Goal: Check status

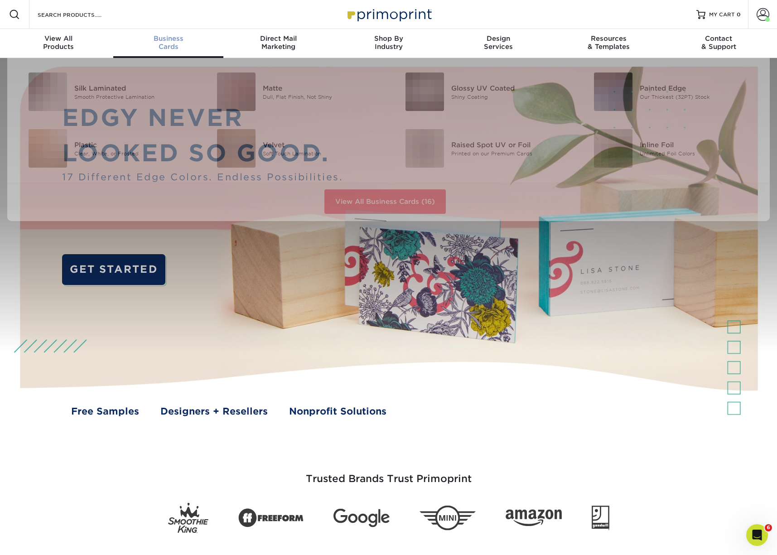
click at [169, 50] on div "Business Cards" at bounding box center [168, 42] width 110 height 16
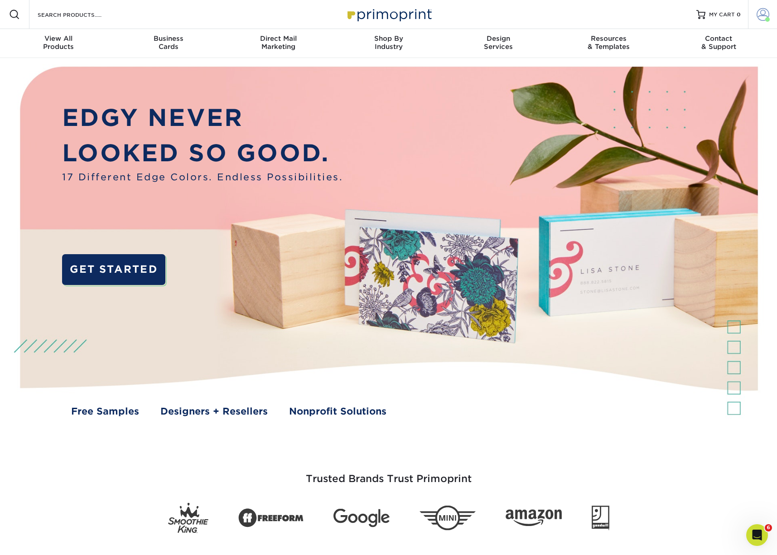
click at [764, 12] on span at bounding box center [763, 14] width 13 height 13
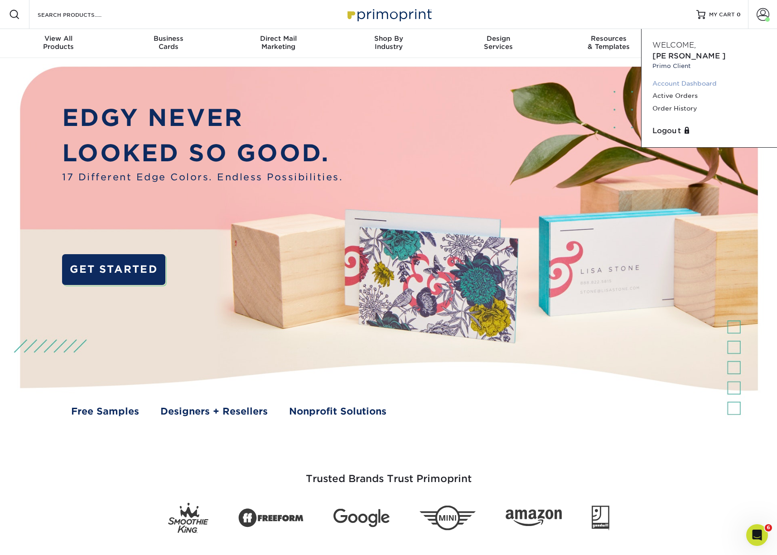
click at [704, 77] on link "Account Dashboard" at bounding box center [709, 83] width 114 height 12
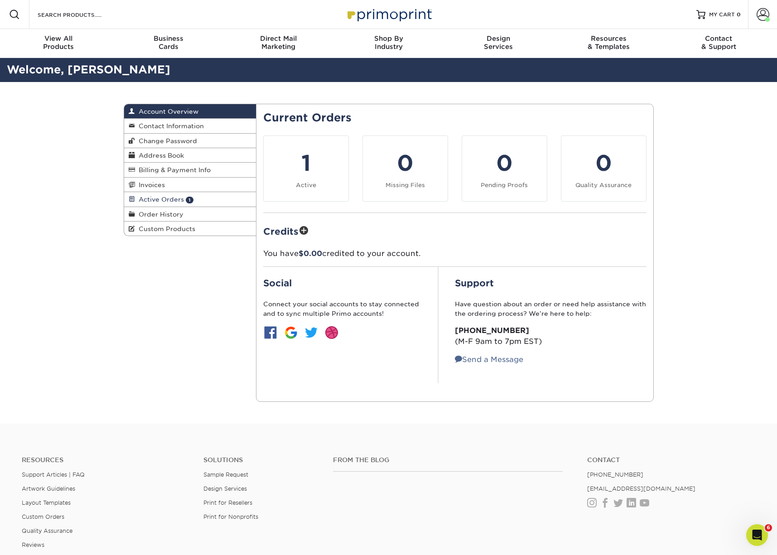
click at [156, 194] on link "Active Orders 1" at bounding box center [190, 199] width 132 height 14
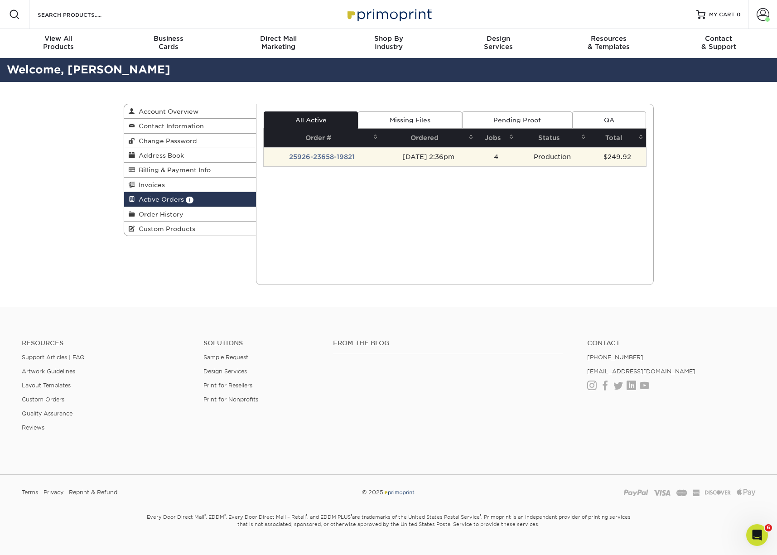
click at [319, 158] on td "25926-23658-19821" at bounding box center [322, 156] width 117 height 19
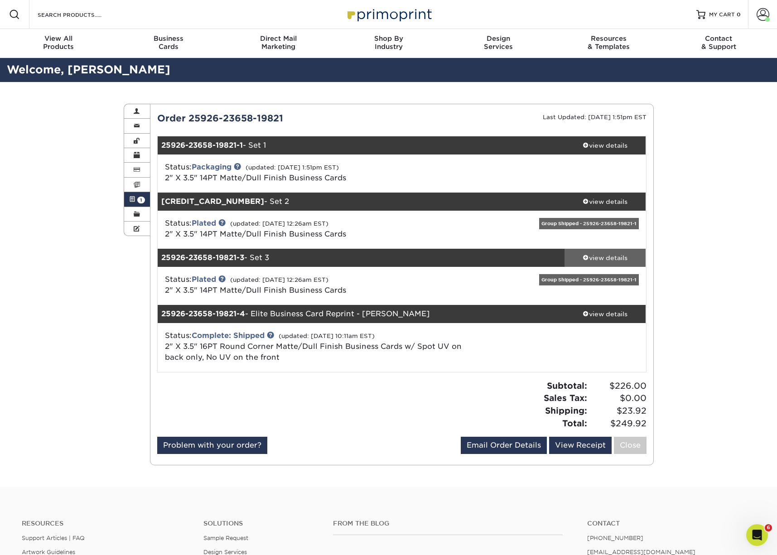
click at [595, 257] on div "view details" at bounding box center [605, 257] width 82 height 9
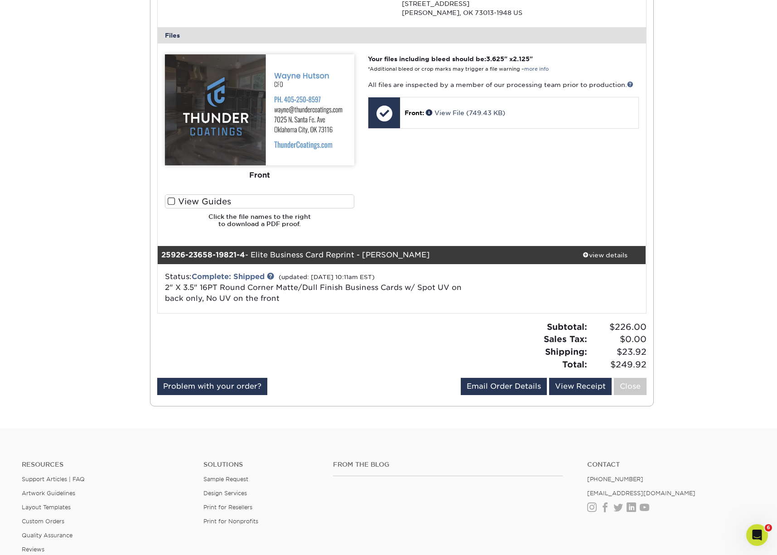
scroll to position [206, 0]
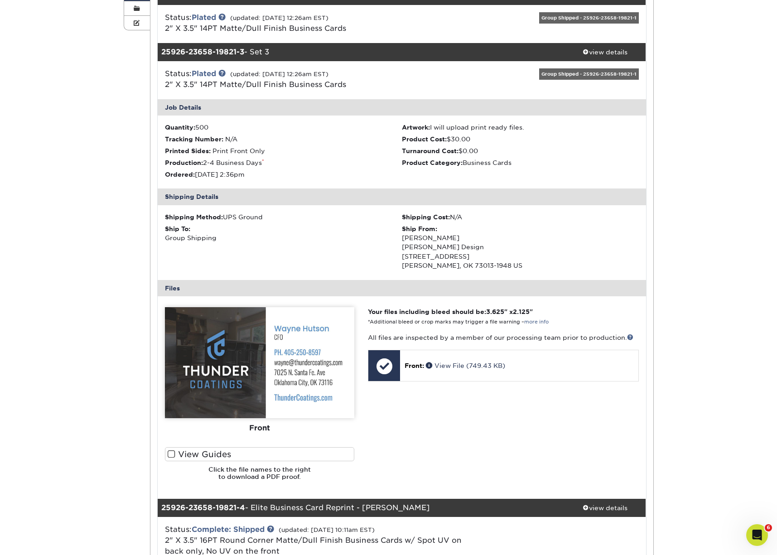
click at [581, 75] on div "Group Shipped - 25926-23658-19821-1" at bounding box center [589, 73] width 100 height 11
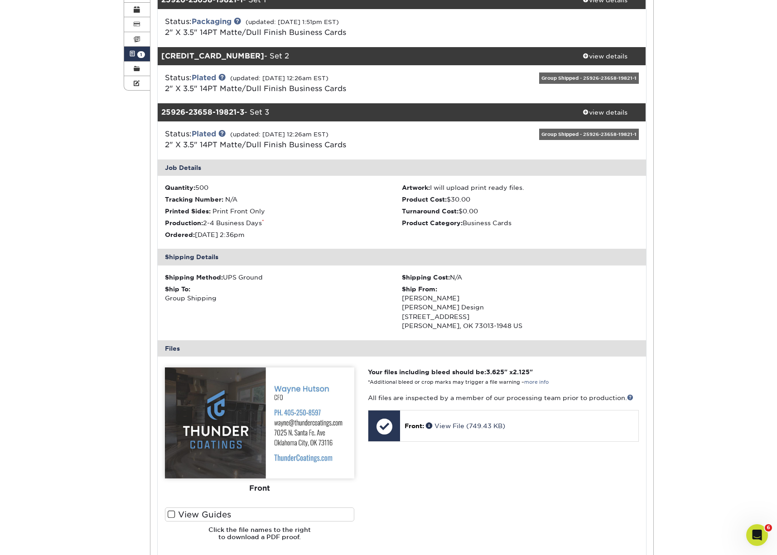
scroll to position [0, 0]
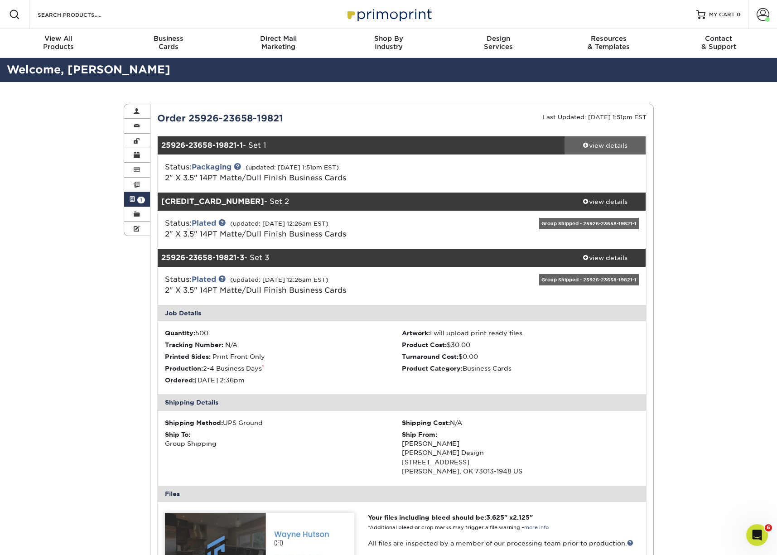
click at [605, 145] on div "view details" at bounding box center [605, 145] width 82 height 9
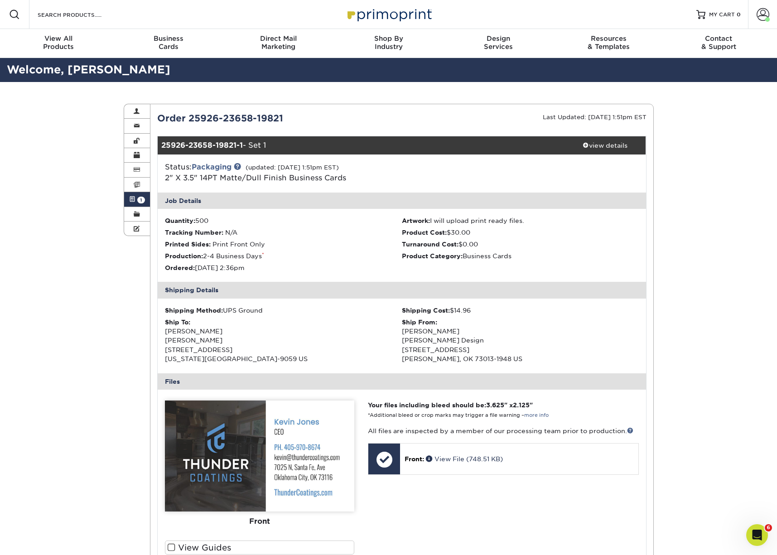
click at [137, 195] on link "Active Orders 1" at bounding box center [137, 199] width 26 height 14
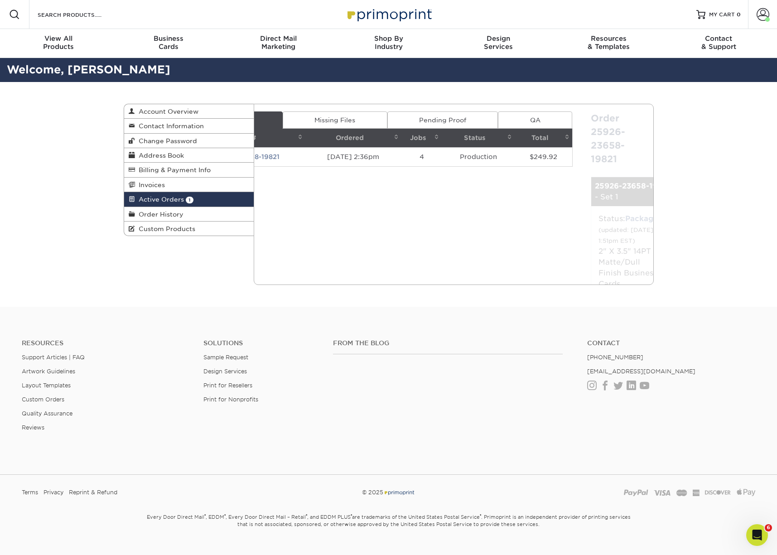
click at [132, 198] on span at bounding box center [132, 199] width 6 height 7
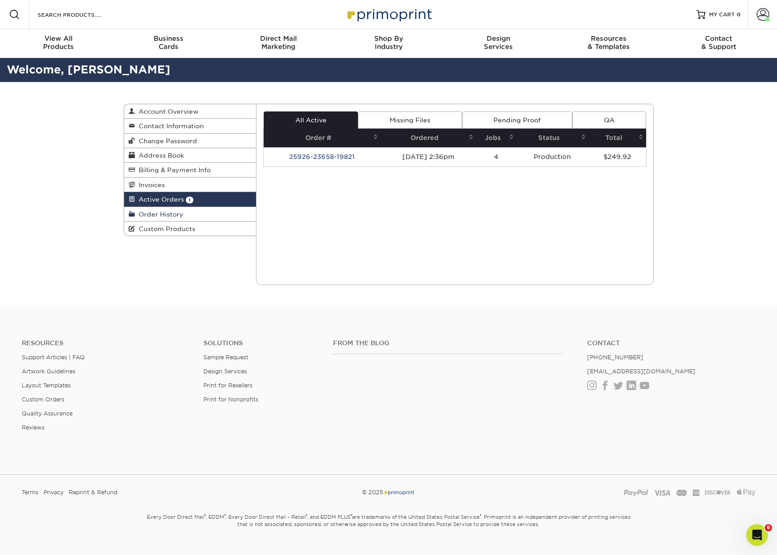
click at [170, 216] on span "Order History" at bounding box center [159, 214] width 48 height 7
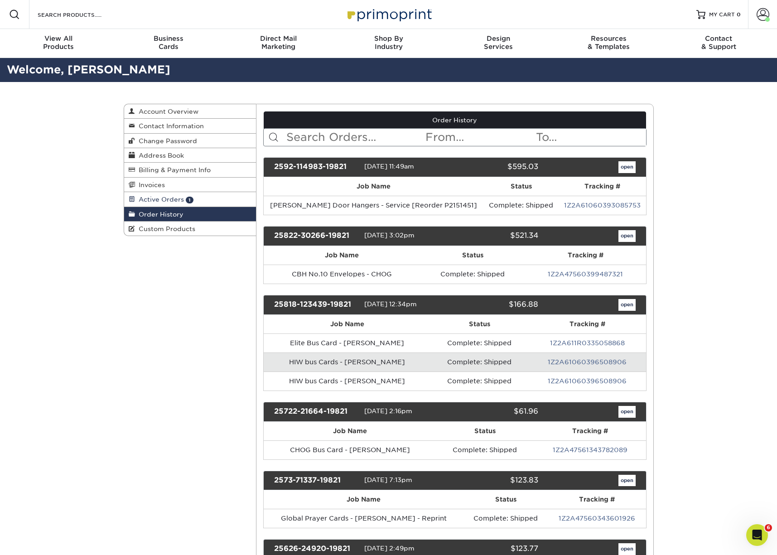
click at [156, 198] on span "Active Orders" at bounding box center [159, 199] width 49 height 7
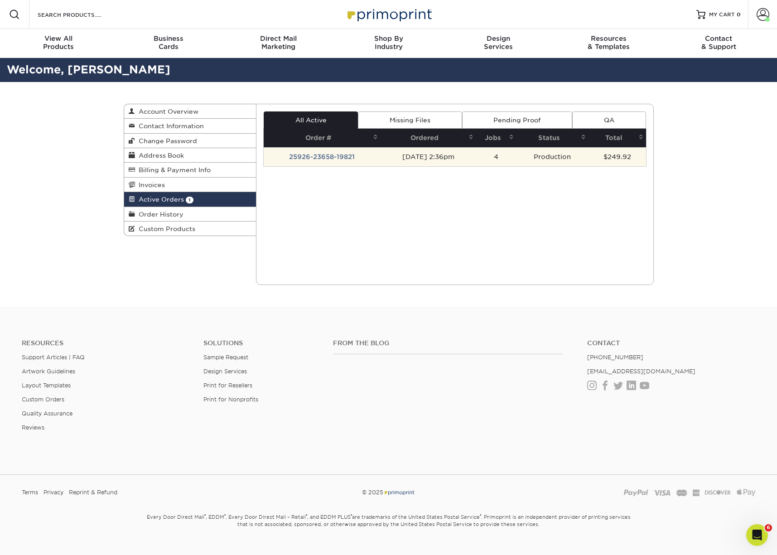
click at [327, 157] on td "25926-23658-19821" at bounding box center [322, 156] width 117 height 19
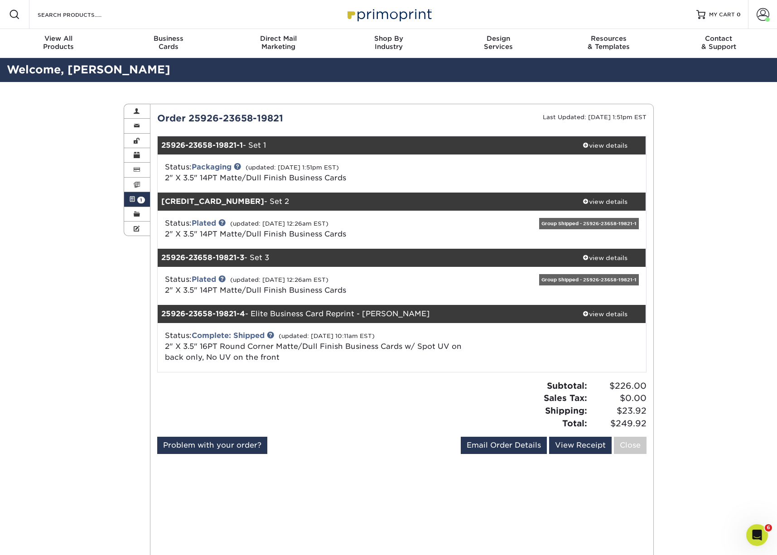
click at [557, 280] on div "Group Shipped - 25926-23658-19821-1" at bounding box center [589, 279] width 100 height 11
click at [608, 147] on div "view details" at bounding box center [605, 145] width 82 height 9
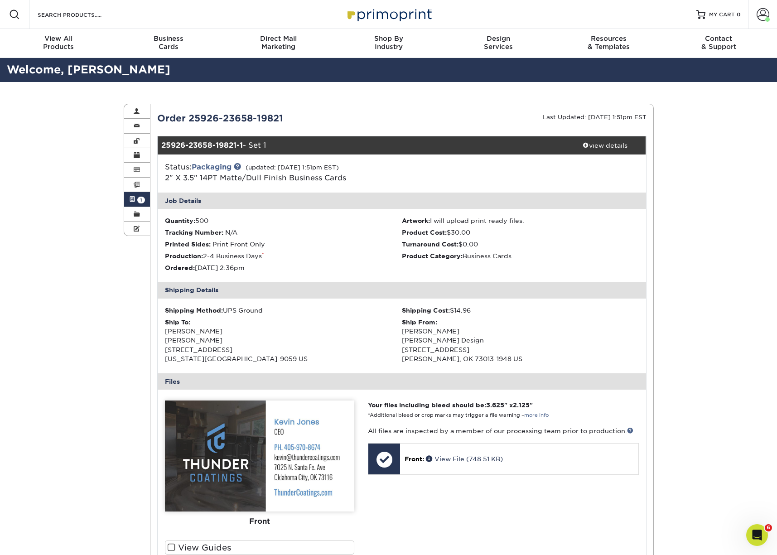
scroll to position [212, 0]
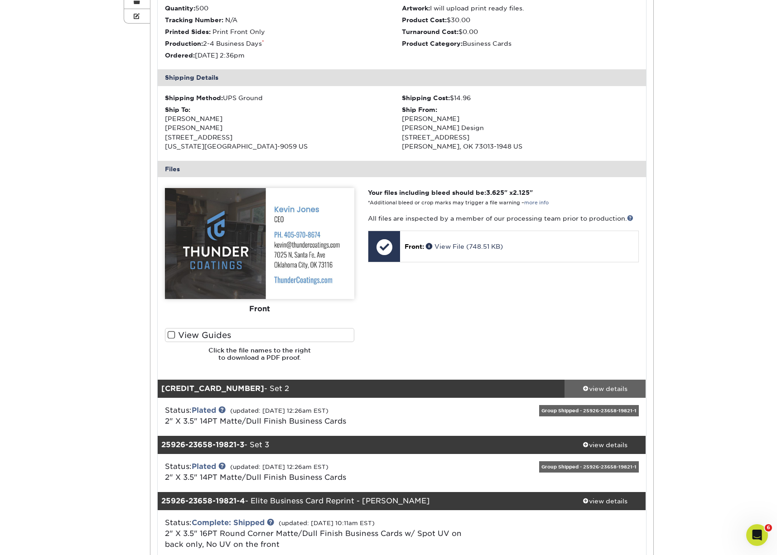
click at [598, 386] on div "view details" at bounding box center [605, 388] width 82 height 9
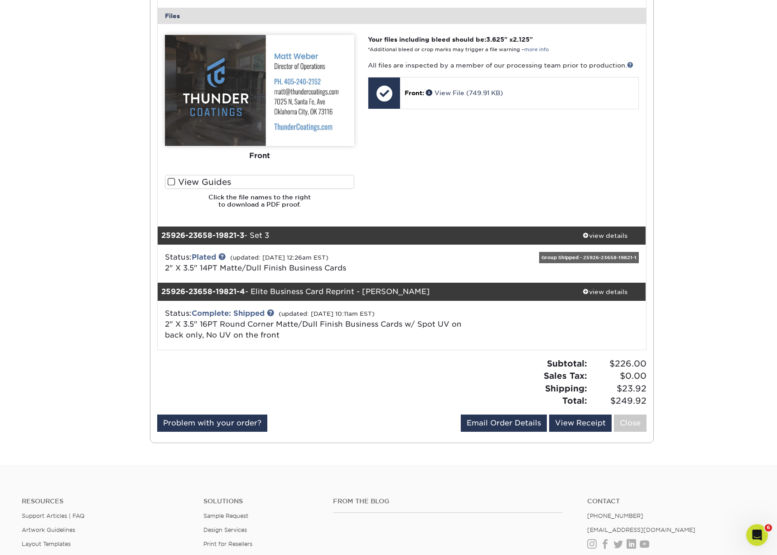
scroll to position [827, 0]
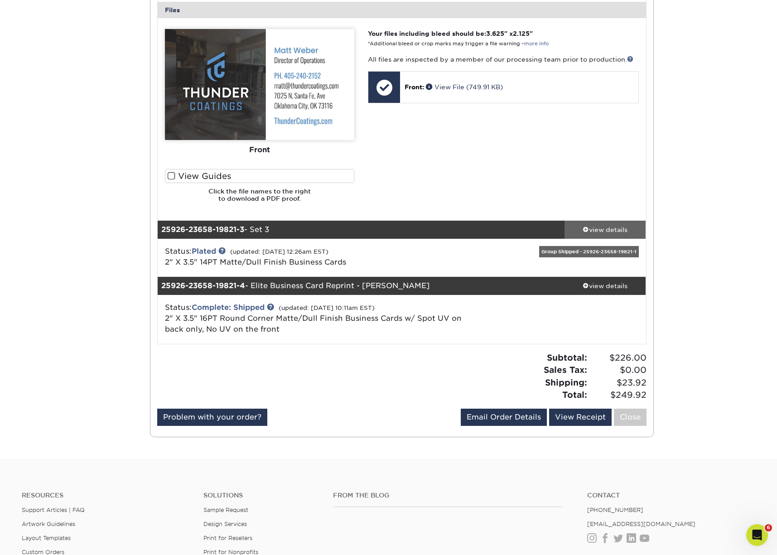
click at [607, 225] on div "view details" at bounding box center [605, 229] width 82 height 9
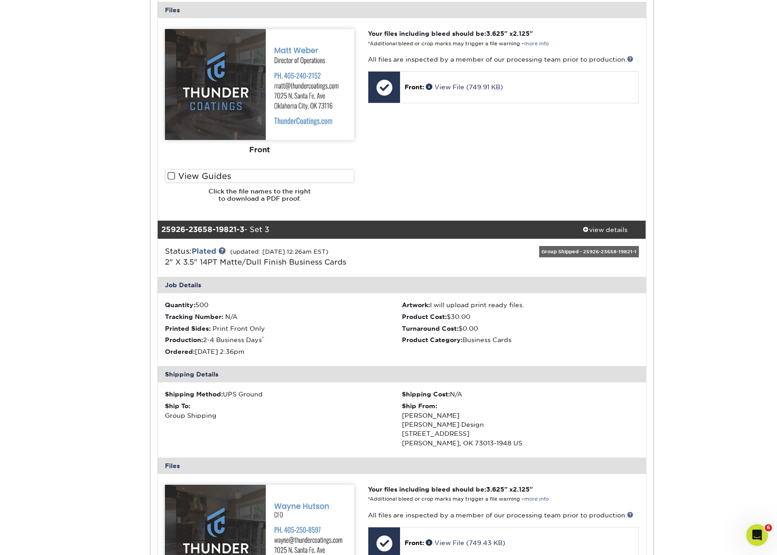
scroll to position [1147, 0]
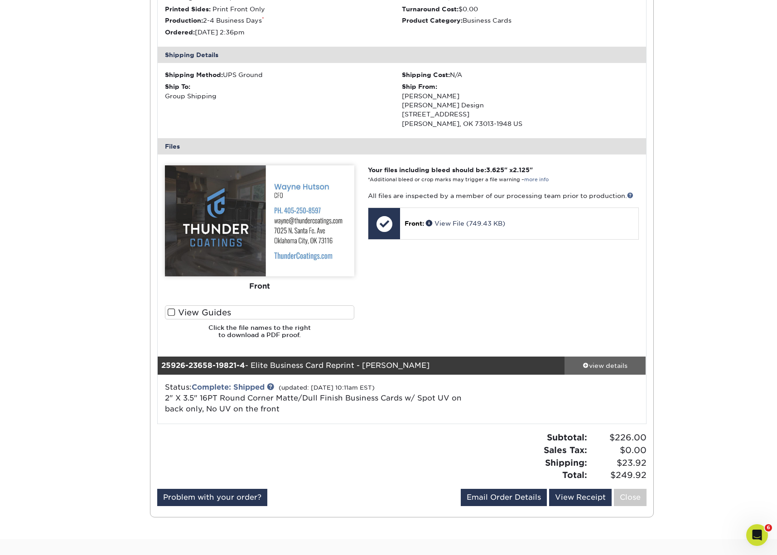
click at [603, 361] on div "view details" at bounding box center [605, 365] width 82 height 9
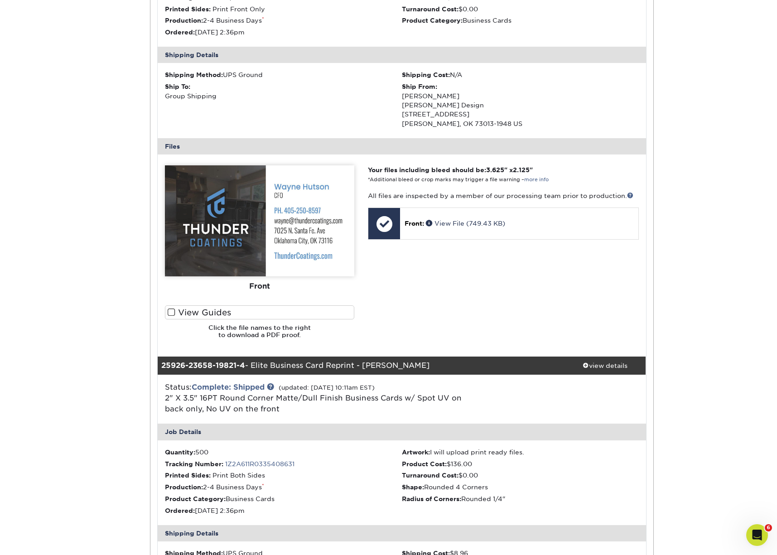
scroll to position [1360, 0]
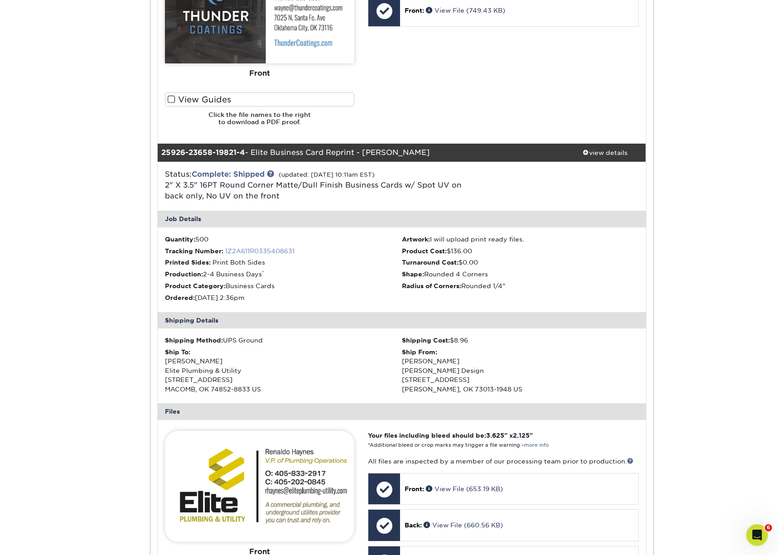
click at [278, 247] on link "1Z2A611R0335408631" at bounding box center [259, 250] width 69 height 7
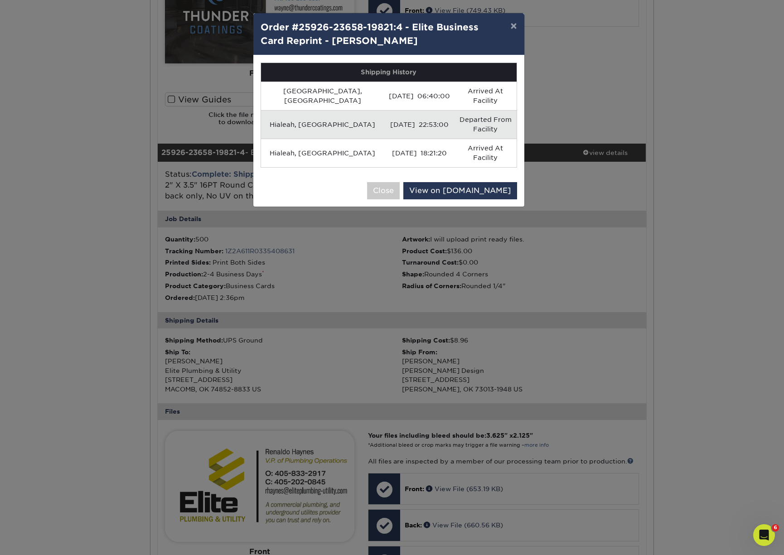
click at [510, 26] on button "×" at bounding box center [513, 25] width 21 height 25
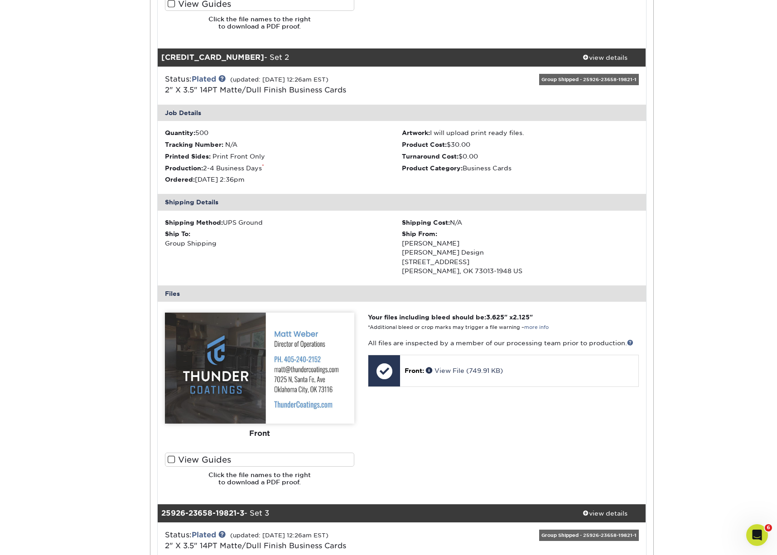
scroll to position [0, 0]
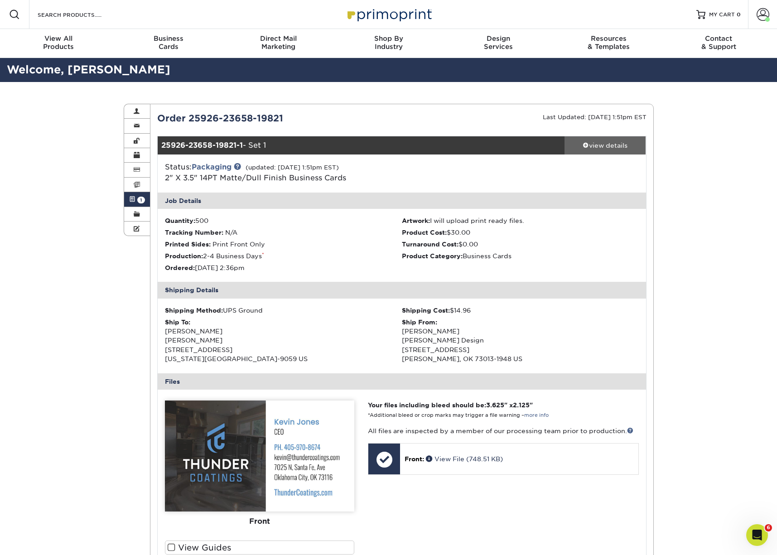
click at [607, 148] on div "view details" at bounding box center [605, 145] width 82 height 9
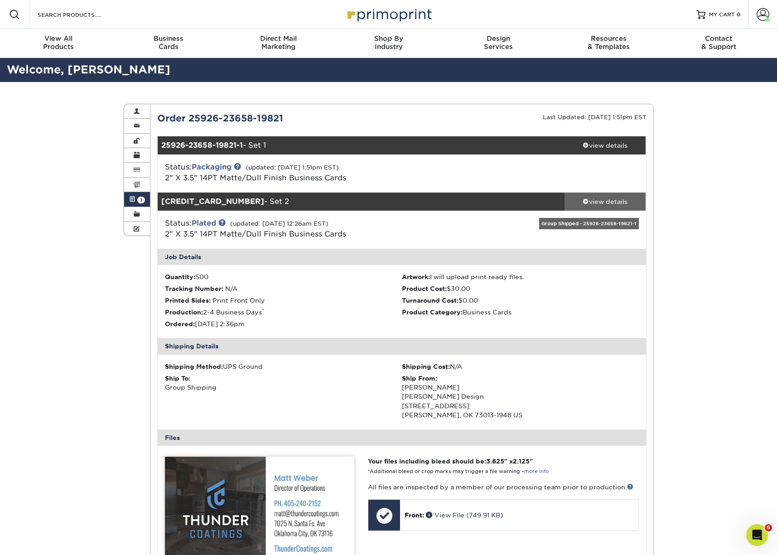
click at [603, 201] on div "view details" at bounding box center [605, 201] width 82 height 9
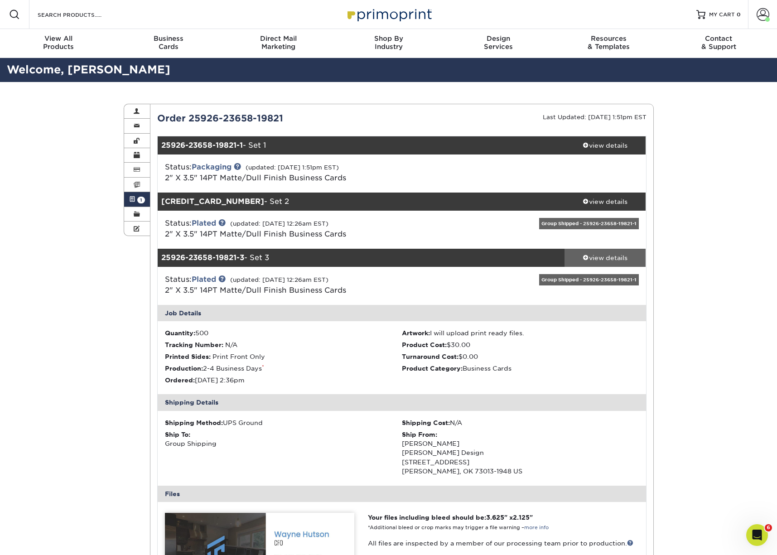
click at [608, 258] on div "view details" at bounding box center [605, 257] width 82 height 9
